Goal: Information Seeking & Learning: Check status

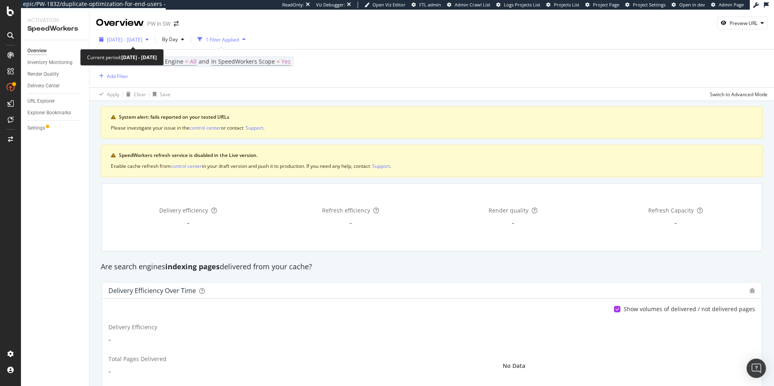
click at [143, 45] on div "[DATE] - [DATE]" at bounding box center [124, 39] width 56 height 12
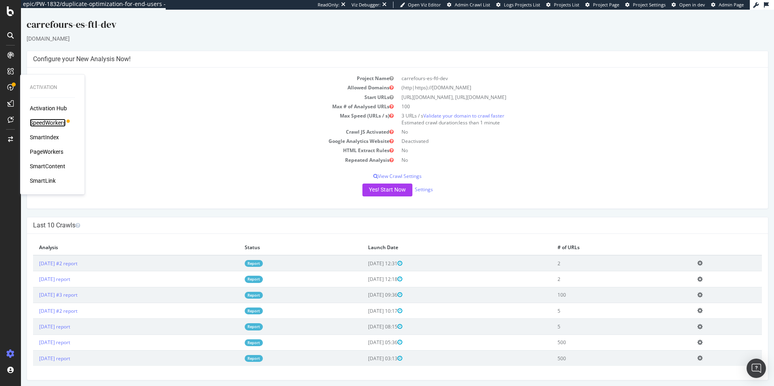
click at [42, 119] on div "SpeedWorkers" at bounding box center [48, 123] width 36 height 8
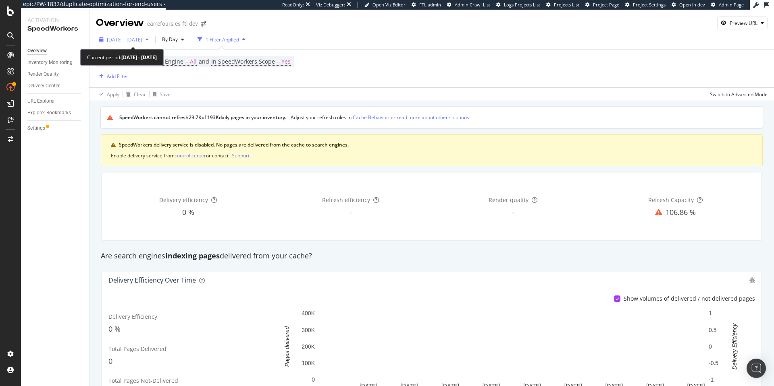
click at [142, 37] on span "[DATE] - [DATE]" at bounding box center [124, 39] width 35 height 7
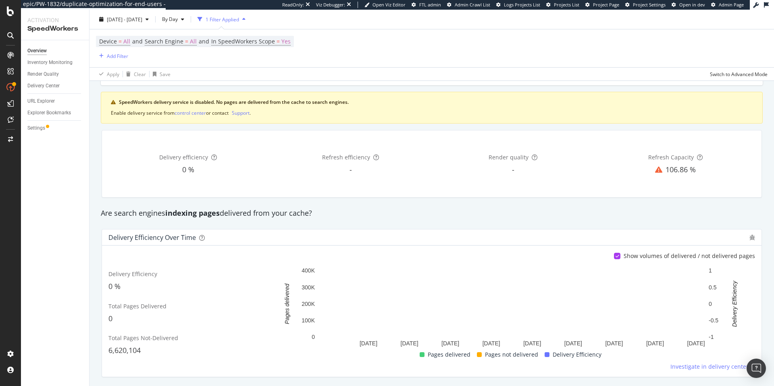
scroll to position [39, 0]
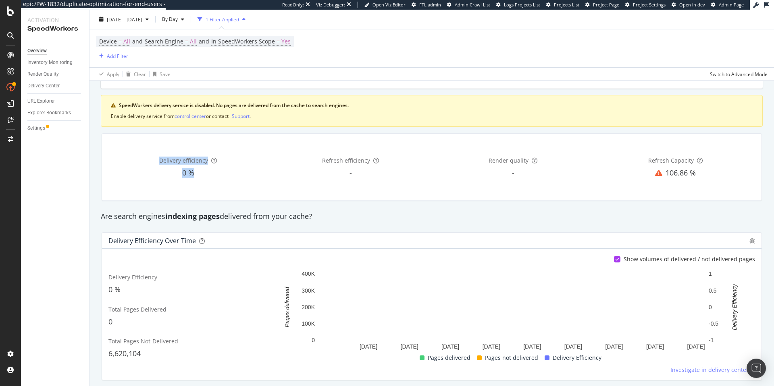
drag, startPoint x: 351, startPoint y: 127, endPoint x: 333, endPoint y: 129, distance: 17.9
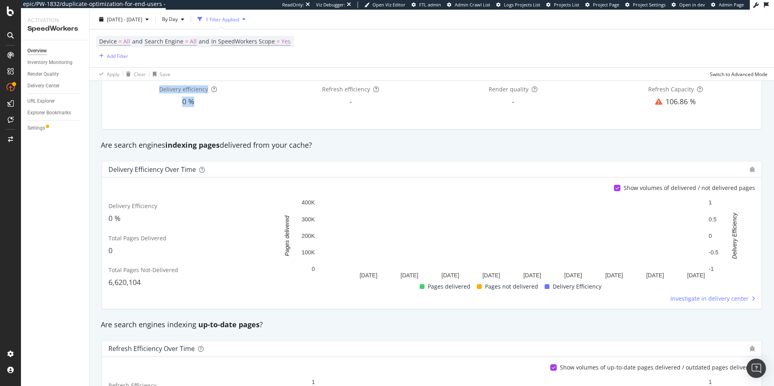
scroll to position [105, 0]
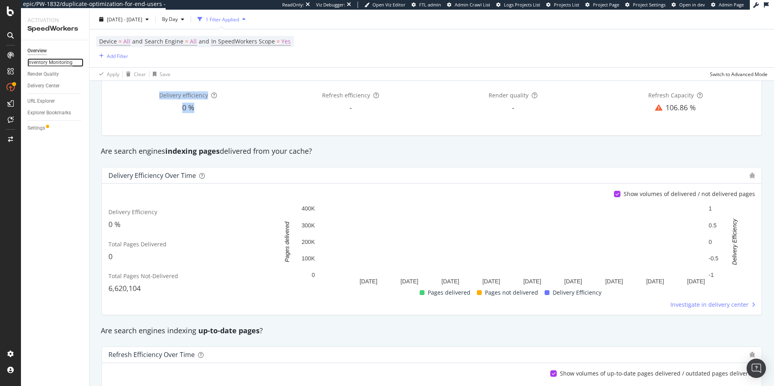
click at [60, 66] on div "Inventory Monitoring" at bounding box center [49, 62] width 45 height 8
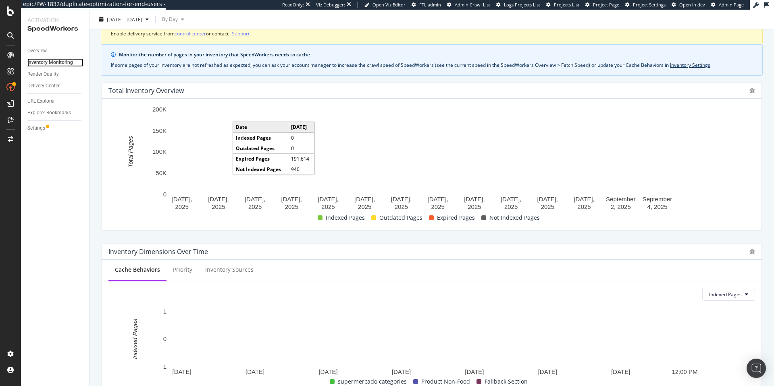
scroll to position [68, 0]
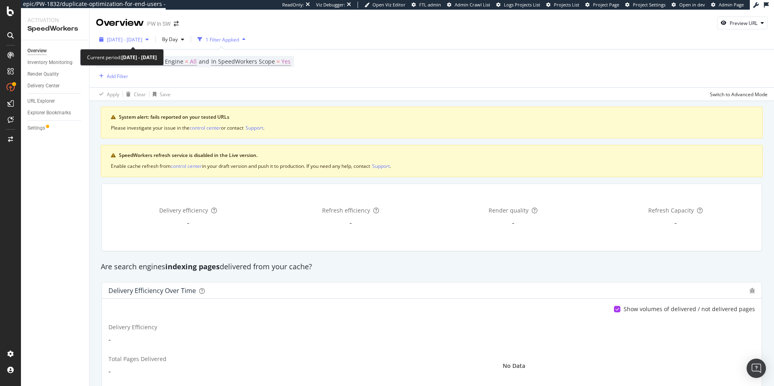
click at [141, 39] on span "[DATE] - [DATE]" at bounding box center [124, 39] width 35 height 7
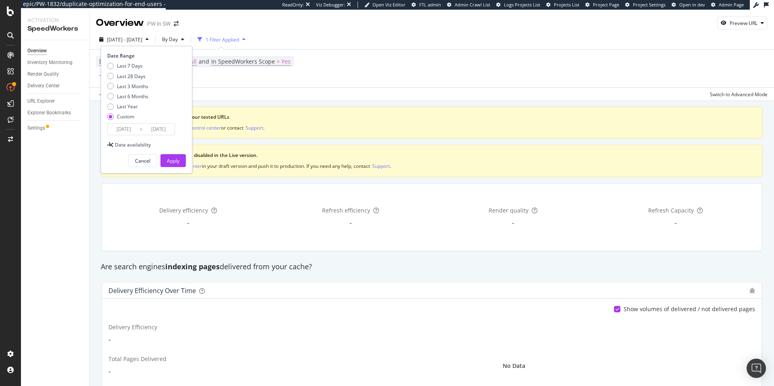
click at [433, 79] on div "Device = All and Search Engine = All and In SpeedWorkers Scope = Yes Add Filter" at bounding box center [431, 69] width 671 height 38
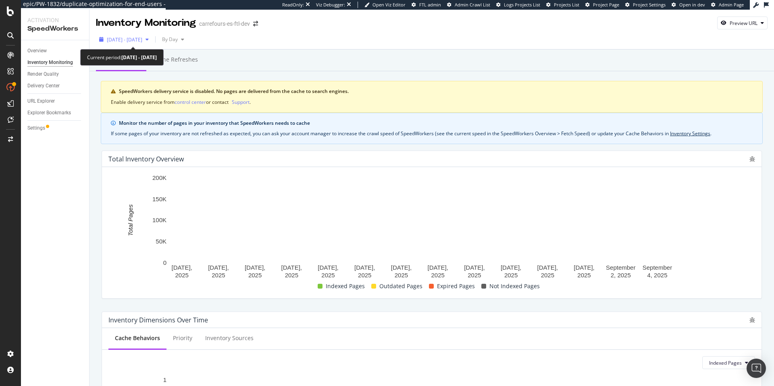
click at [137, 36] on span "2025 Aug. 9th - Sep. 5th" at bounding box center [124, 39] width 35 height 7
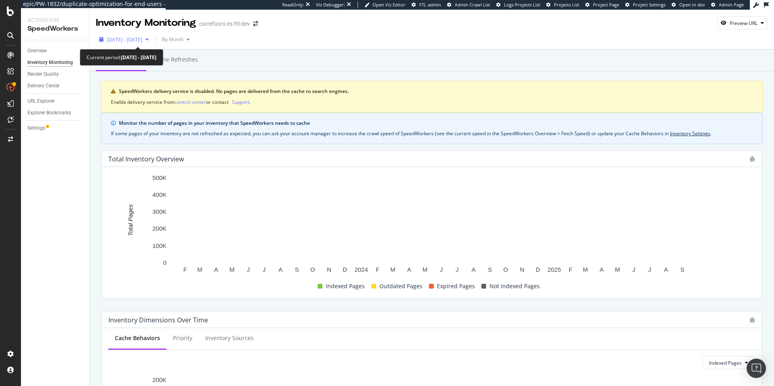
click at [139, 43] on span "[DATE] - [DATE]" at bounding box center [124, 39] width 35 height 7
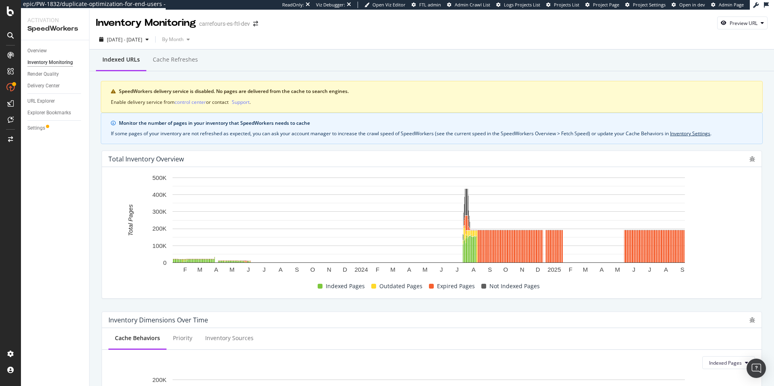
click at [68, 251] on div "Overview Inventory Monitoring Render Quality Delivery Center URL Explorer Explo…" at bounding box center [55, 213] width 68 height 346
click at [749, 158] on icon "bug" at bounding box center [752, 159] width 6 height 6
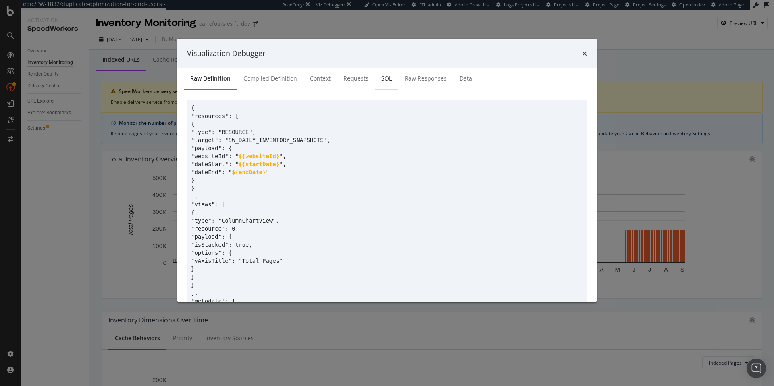
click at [392, 75] on div "SQL" at bounding box center [386, 79] width 23 height 22
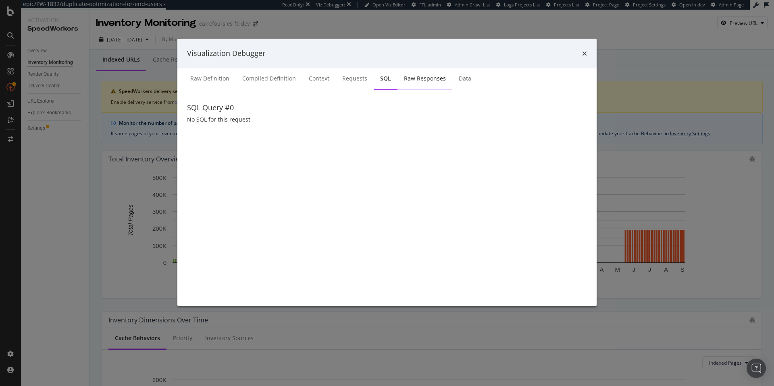
click at [415, 86] on div "Raw Responses" at bounding box center [424, 79] width 55 height 22
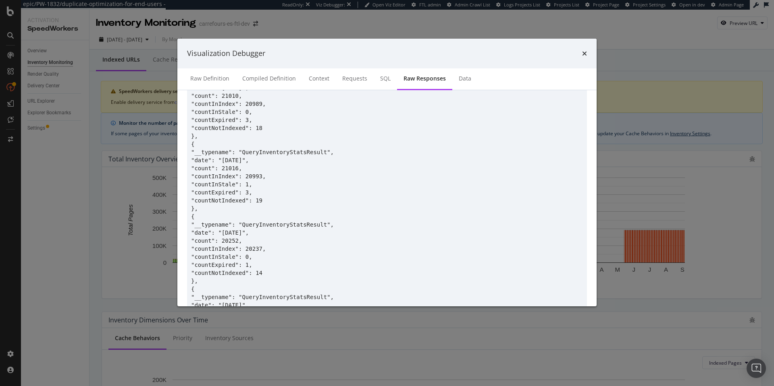
scroll to position [621, 0]
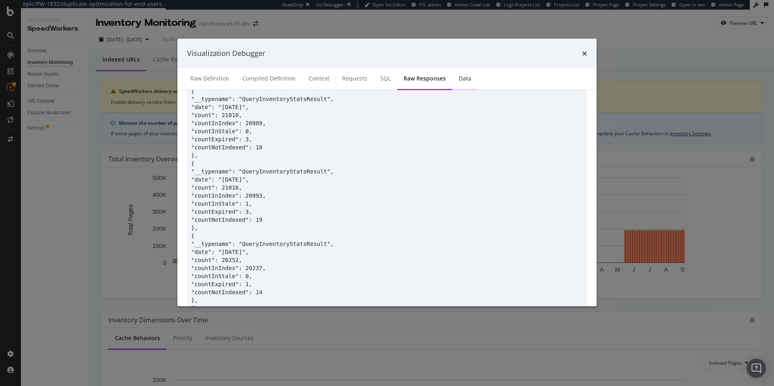
click at [453, 77] on div "Data" at bounding box center [464, 79] width 25 height 22
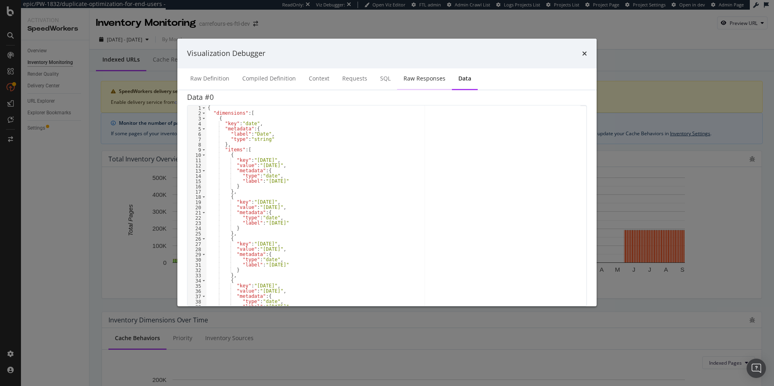
scroll to position [10, 0]
click at [423, 79] on div "Raw Responses" at bounding box center [424, 79] width 42 height 8
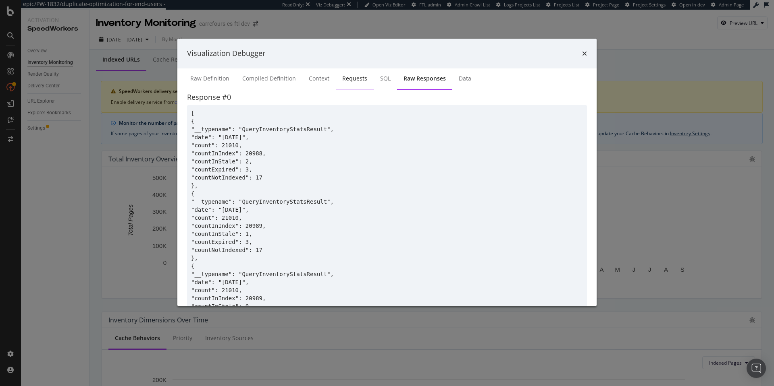
scroll to position [621, 0]
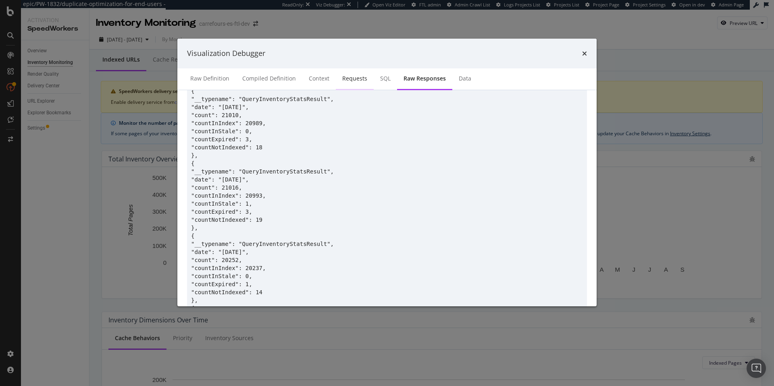
click at [353, 80] on div "Requests" at bounding box center [354, 79] width 25 height 8
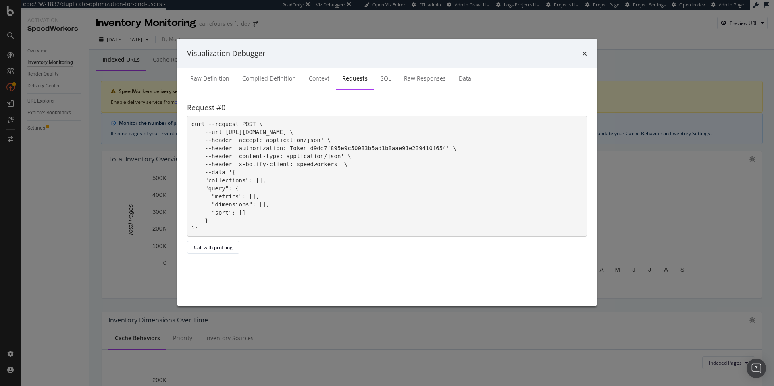
scroll to position [0, 0]
click at [385, 80] on div "SQL" at bounding box center [385, 79] width 10 height 8
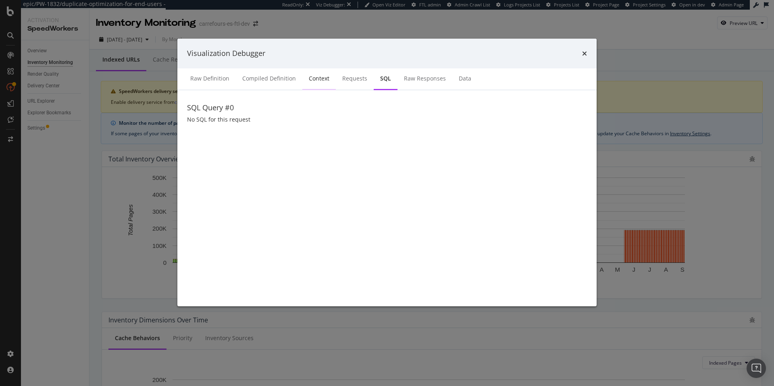
click at [319, 83] on div "Context" at bounding box center [318, 79] width 33 height 22
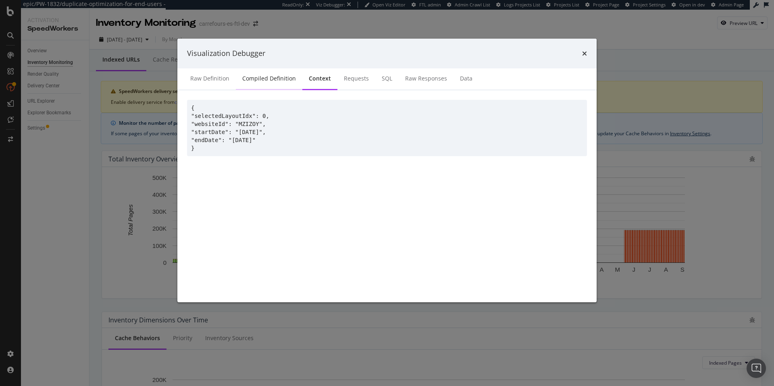
click at [270, 81] on div "Compiled Definition" at bounding box center [269, 79] width 54 height 8
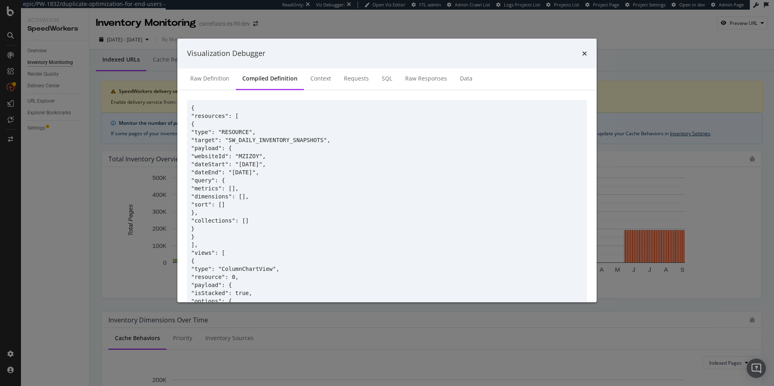
click at [301, 83] on div "Compiled Definition" at bounding box center [270, 79] width 68 height 22
click at [310, 82] on div "Context" at bounding box center [320, 79] width 21 height 8
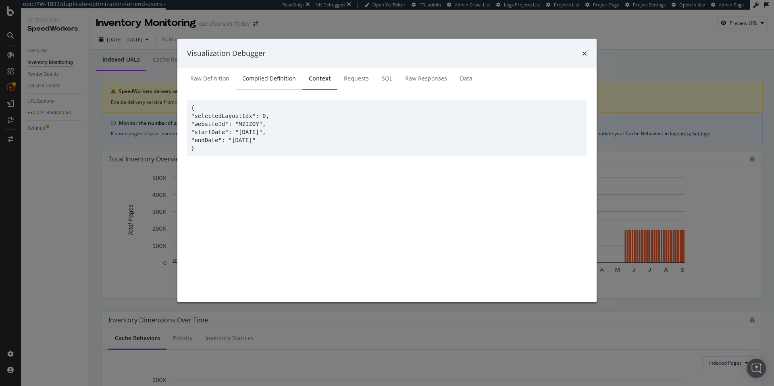
click at [282, 82] on div "Compiled Definition" at bounding box center [269, 79] width 54 height 8
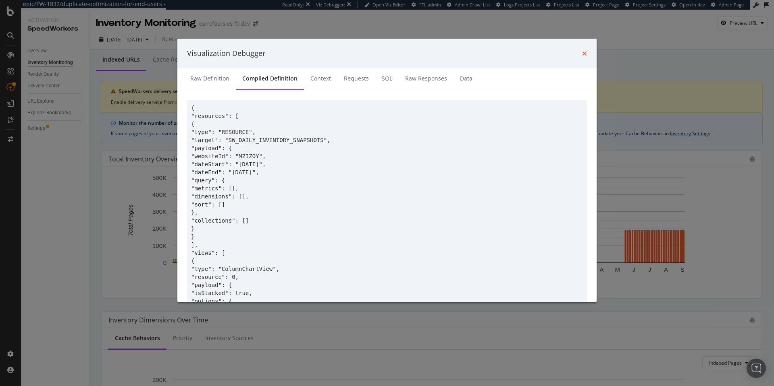
click at [583, 55] on icon "times" at bounding box center [584, 53] width 5 height 6
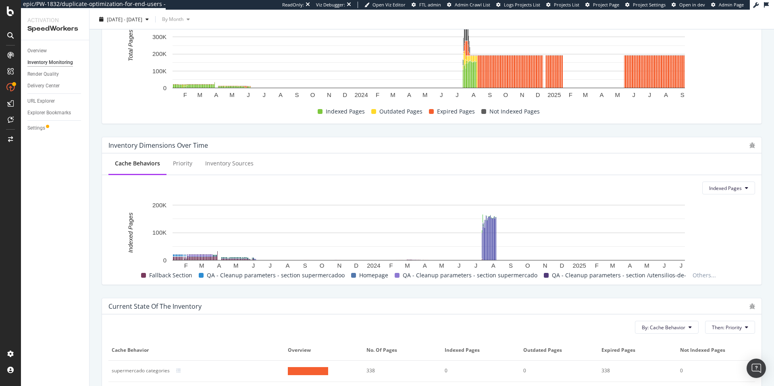
scroll to position [84, 0]
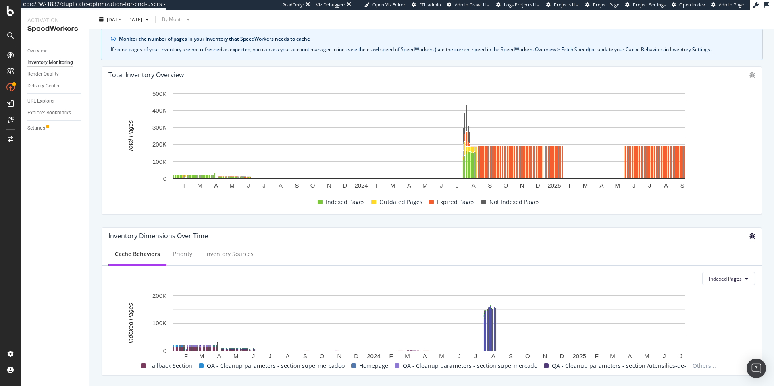
click at [749, 236] on icon "bug" at bounding box center [752, 236] width 6 height 6
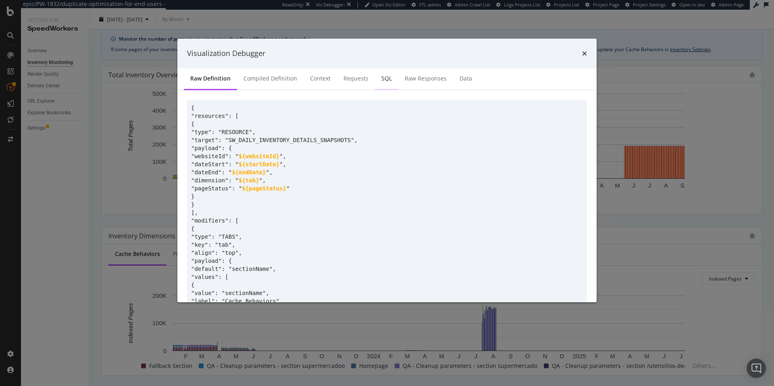
click at [377, 82] on div "SQL" at bounding box center [386, 79] width 23 height 22
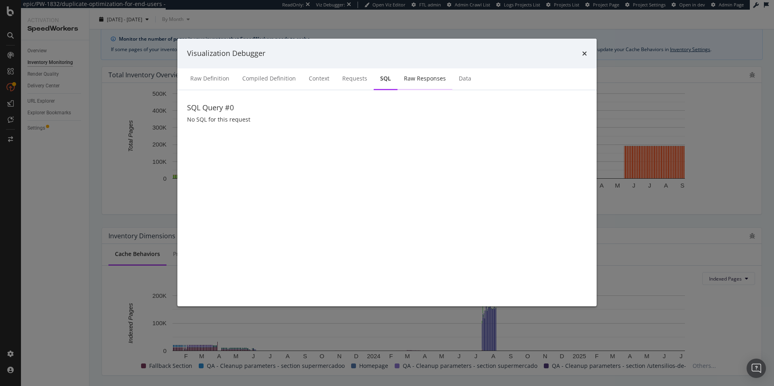
click at [405, 83] on div "Raw Responses" at bounding box center [424, 79] width 55 height 22
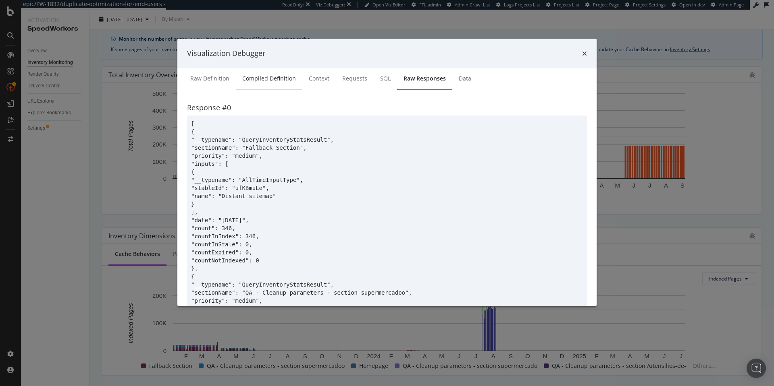
click at [276, 83] on div "Compiled Definition" at bounding box center [269, 79] width 66 height 22
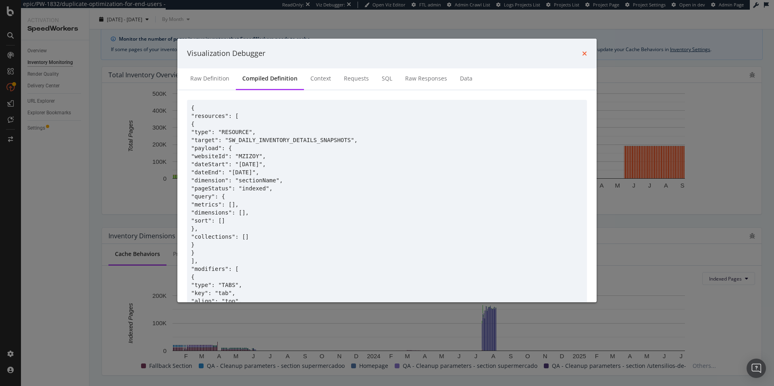
click at [586, 53] on icon "times" at bounding box center [584, 53] width 5 height 6
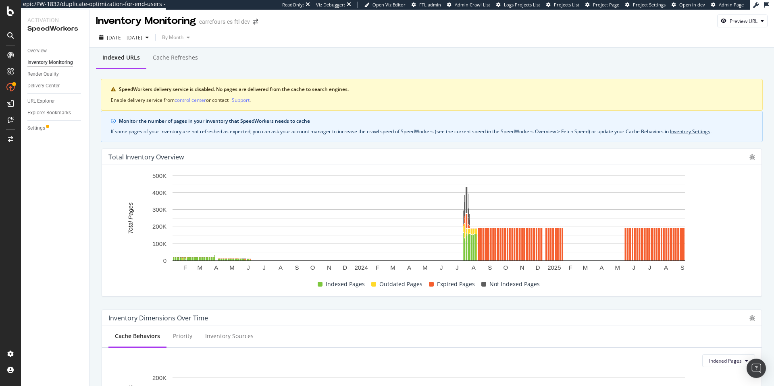
scroll to position [0, 0]
